Goal: Information Seeking & Learning: Learn about a topic

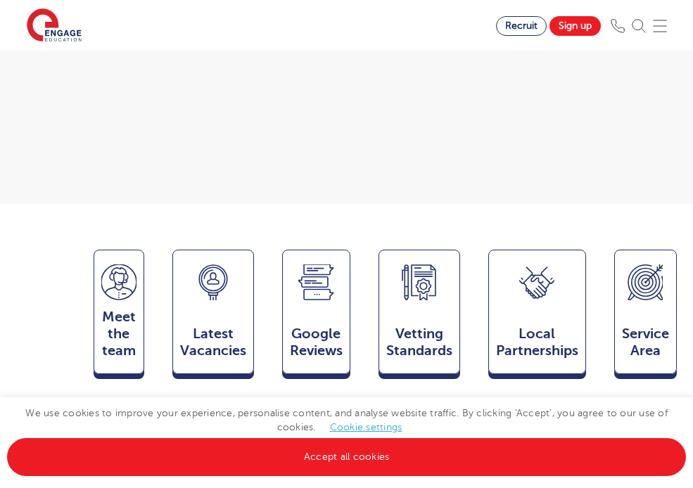
scroll to position [444, 0]
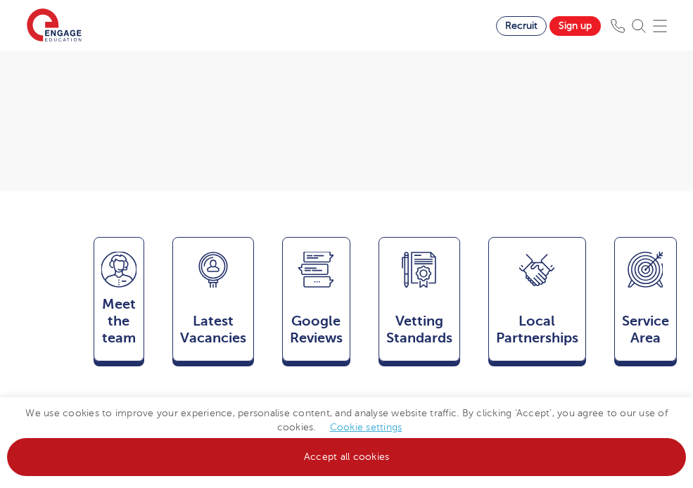
click at [251, 454] on link "Accept all cookies" at bounding box center [346, 457] width 679 height 38
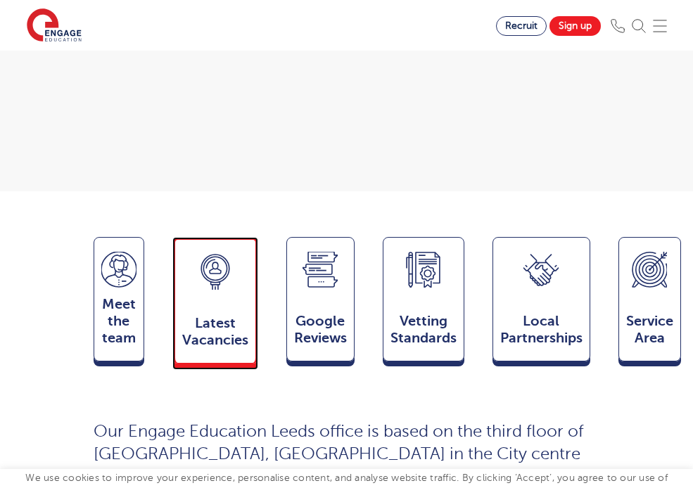
click at [222, 291] on div "Latest Vacancies Jobs" at bounding box center [215, 300] width 86 height 127
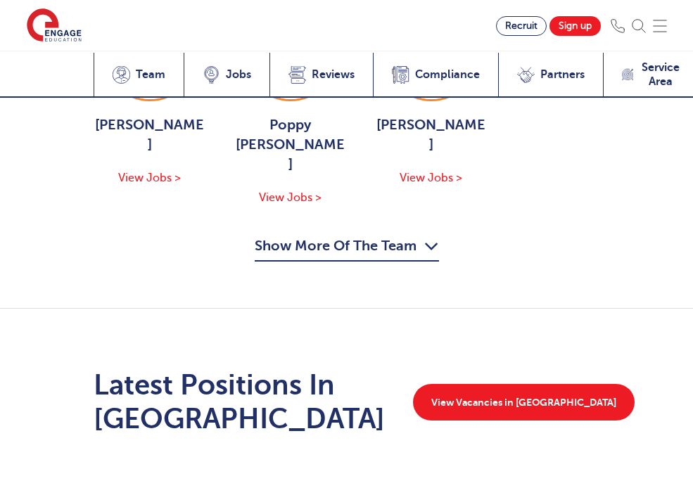
scroll to position [2733, 0]
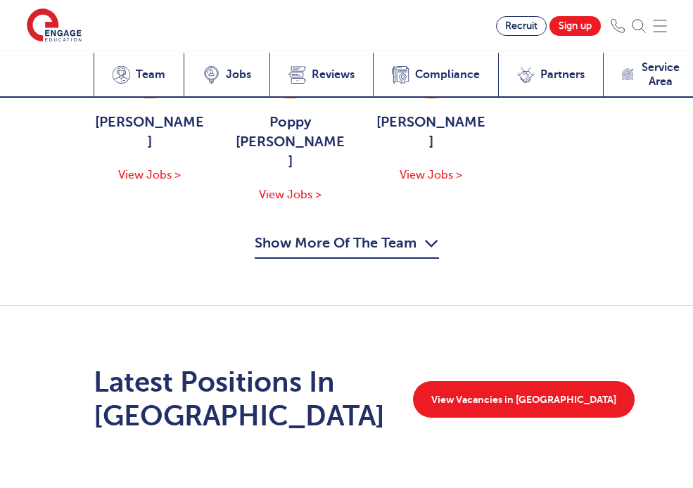
click at [544, 318] on div "Latest Positions In Leeds View Vacancies in Leeds" at bounding box center [346, 405] width 693 height 199
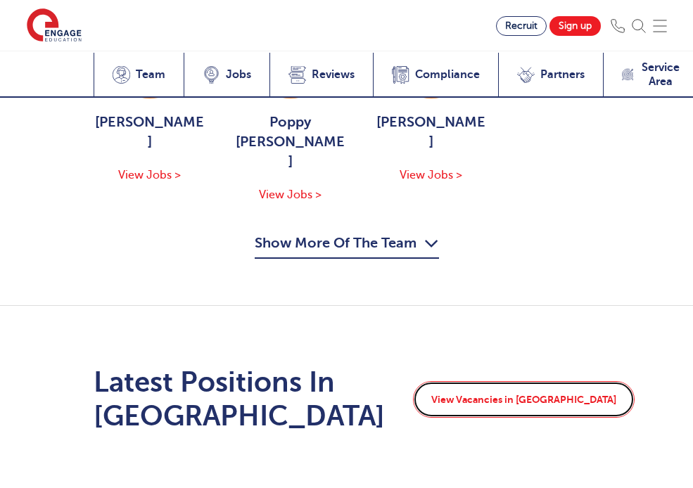
click at [544, 381] on link "View Vacancies in Leeds" at bounding box center [524, 399] width 222 height 37
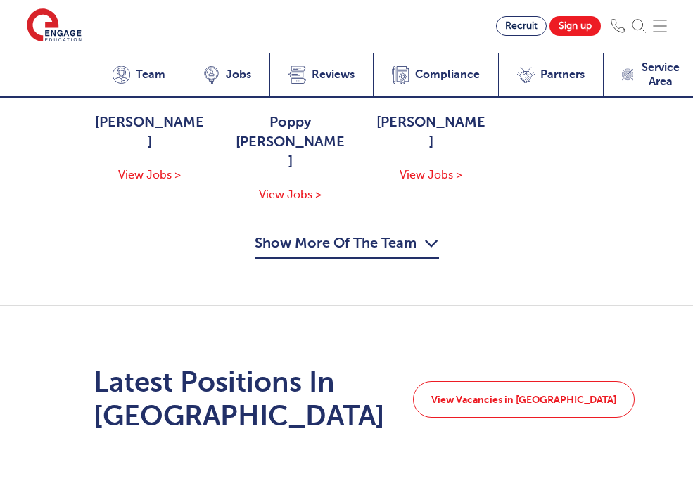
scroll to position [2958, 0]
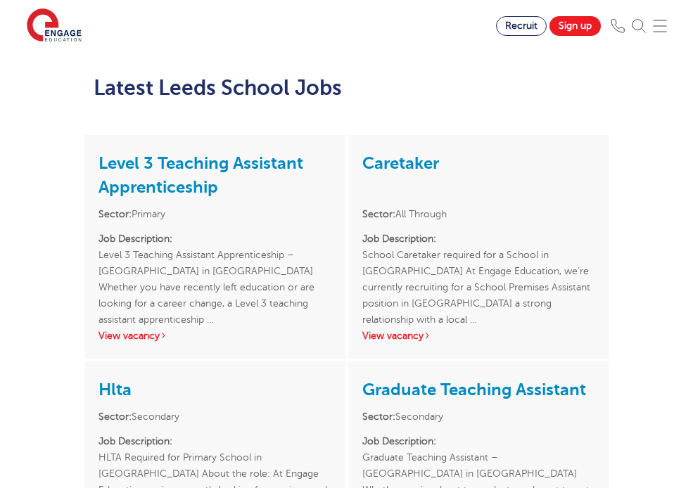
scroll to position [1634, 0]
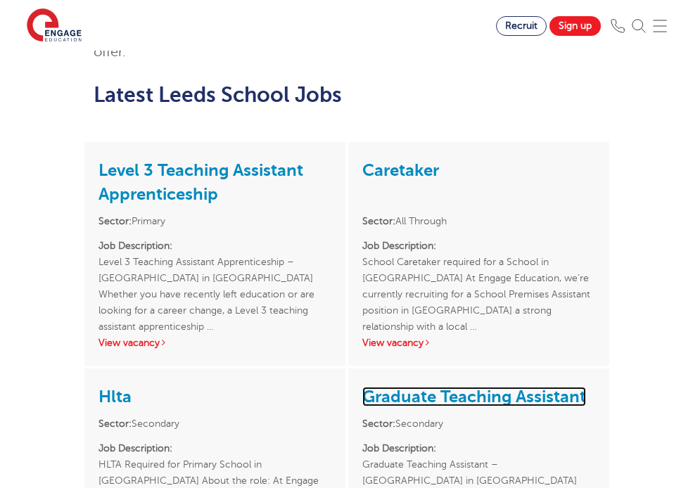
click at [521, 387] on link "Graduate Teaching Assistant" at bounding box center [474, 397] width 224 height 20
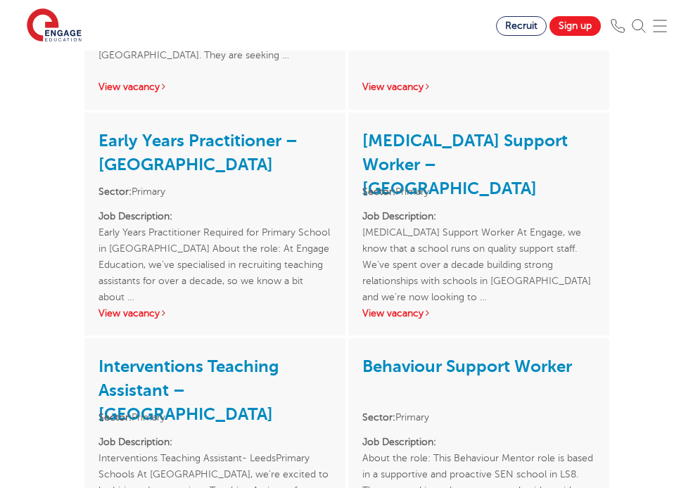
scroll to position [2352, 0]
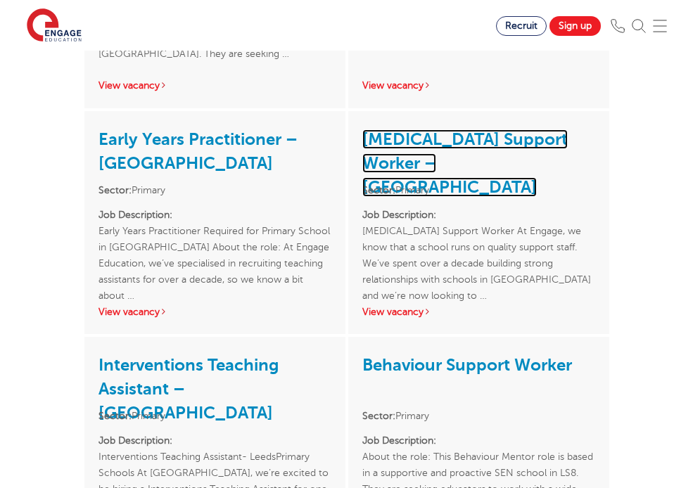
click at [399, 129] on link "Autism Support Worker – Leeds" at bounding box center [464, 163] width 205 height 68
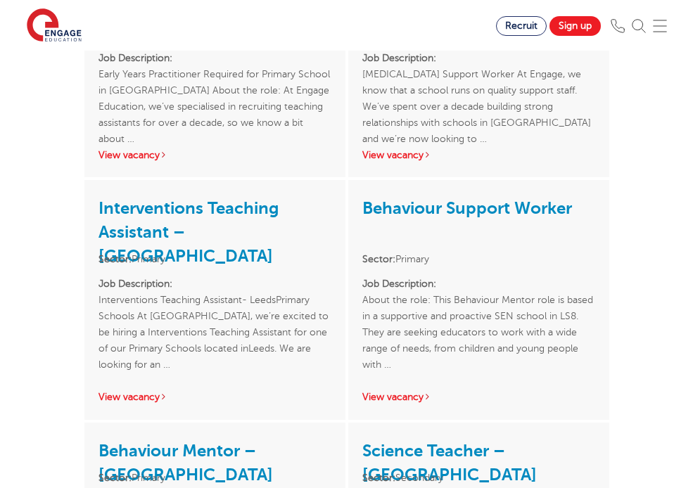
scroll to position [2511, 0]
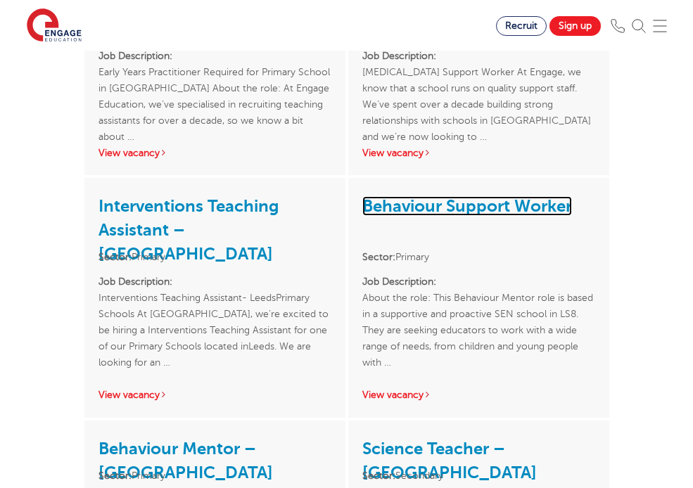
click at [414, 196] on link "Behaviour Support Worker" at bounding box center [467, 206] width 210 height 20
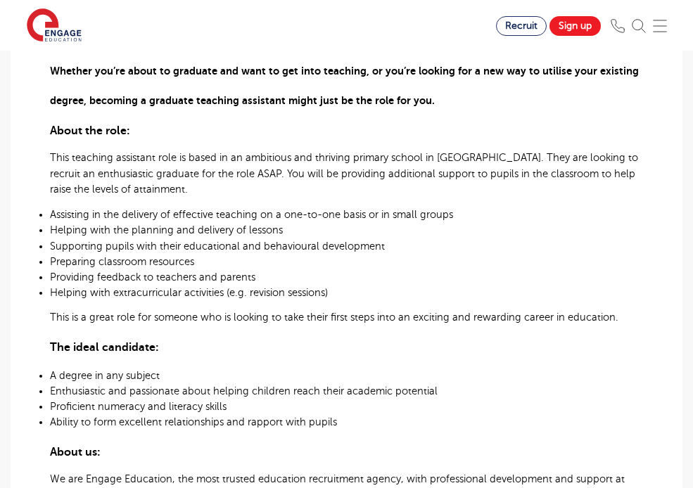
scroll to position [444, 0]
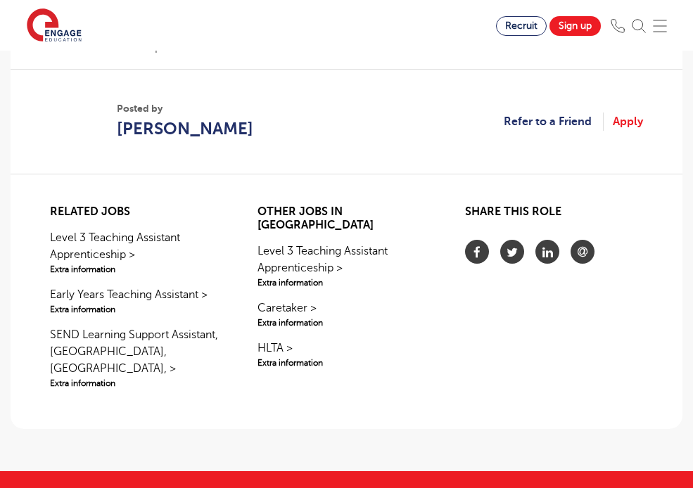
scroll to position [1080, 0]
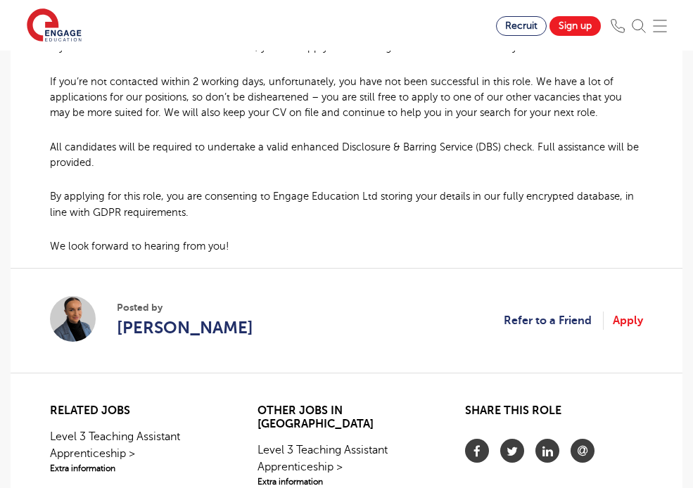
scroll to position [1159, 0]
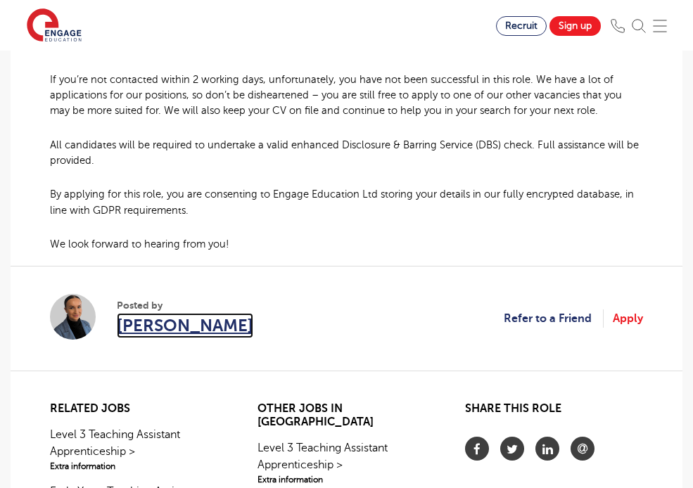
click at [148, 313] on span "[PERSON_NAME]" at bounding box center [185, 325] width 137 height 25
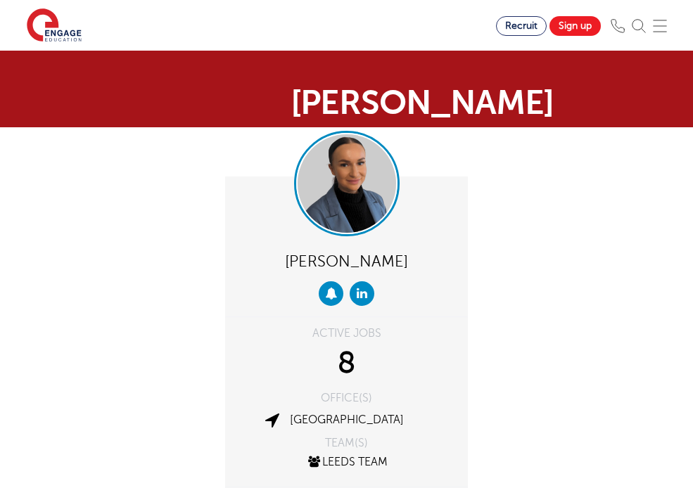
click at [339, 176] on img at bounding box center [347, 183] width 99 height 99
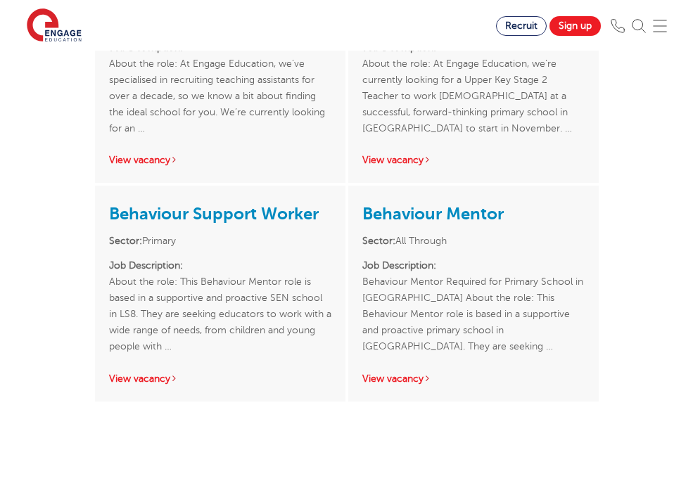
scroll to position [1241, 0]
